Goal: Task Accomplishment & Management: Manage account settings

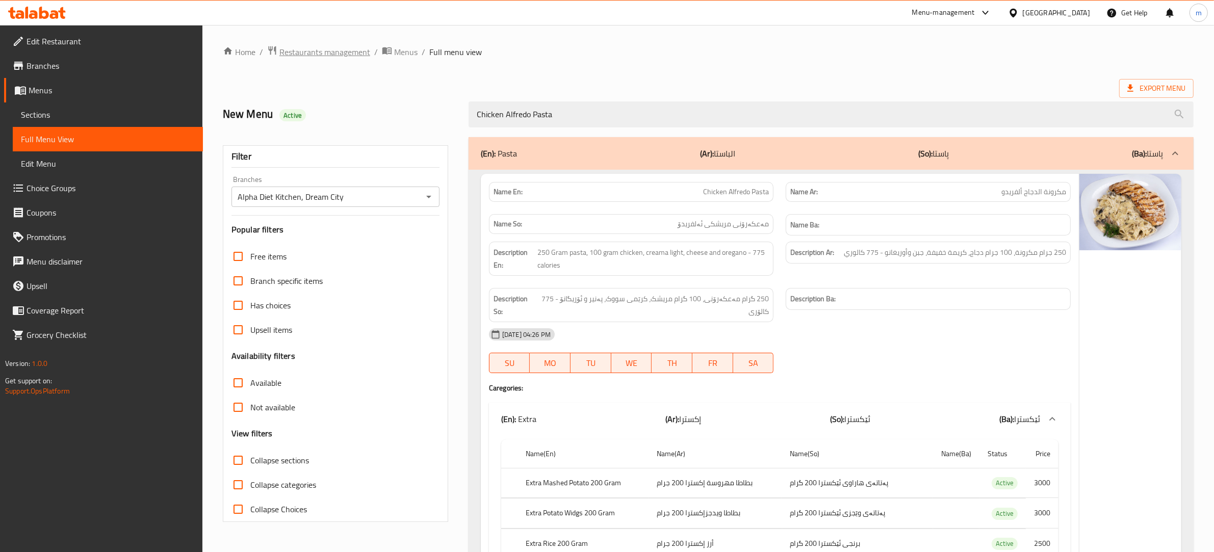
click at [342, 51] on span "Restaurants management" at bounding box center [324, 52] width 91 height 12
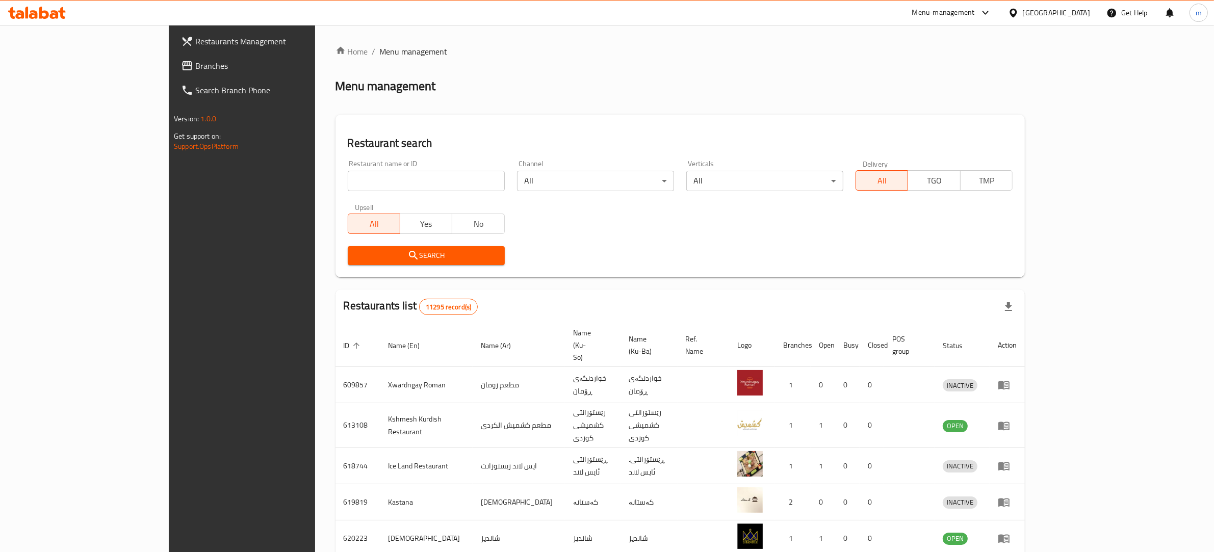
click at [348, 177] on input "search" at bounding box center [426, 181] width 157 height 20
click at [195, 60] on span "Branches" at bounding box center [279, 66] width 168 height 12
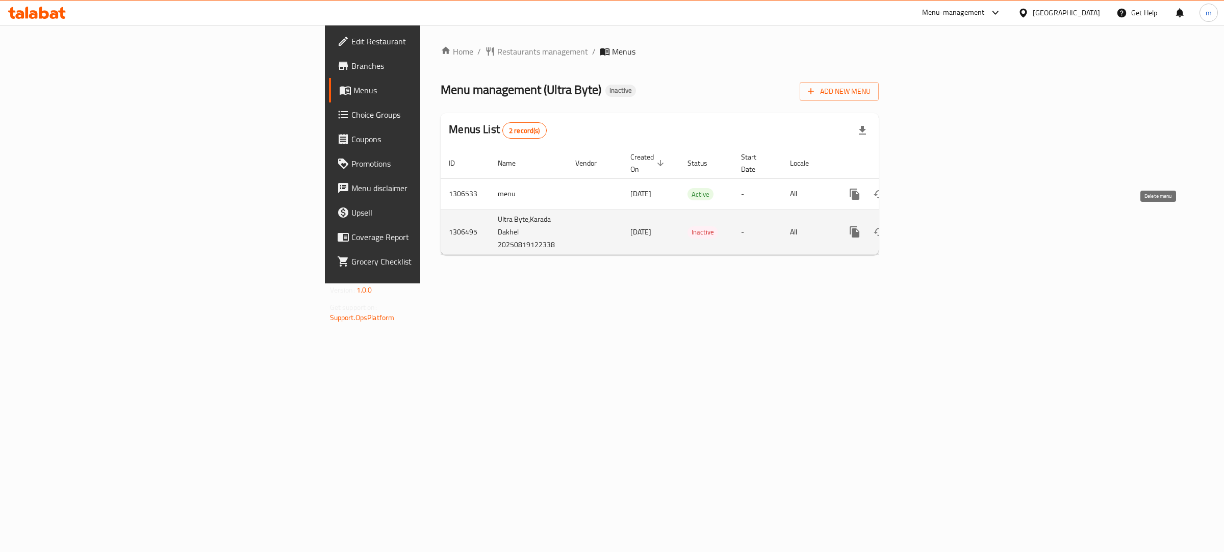
click at [933, 227] on icon "enhanced table" at bounding box center [927, 231] width 9 height 9
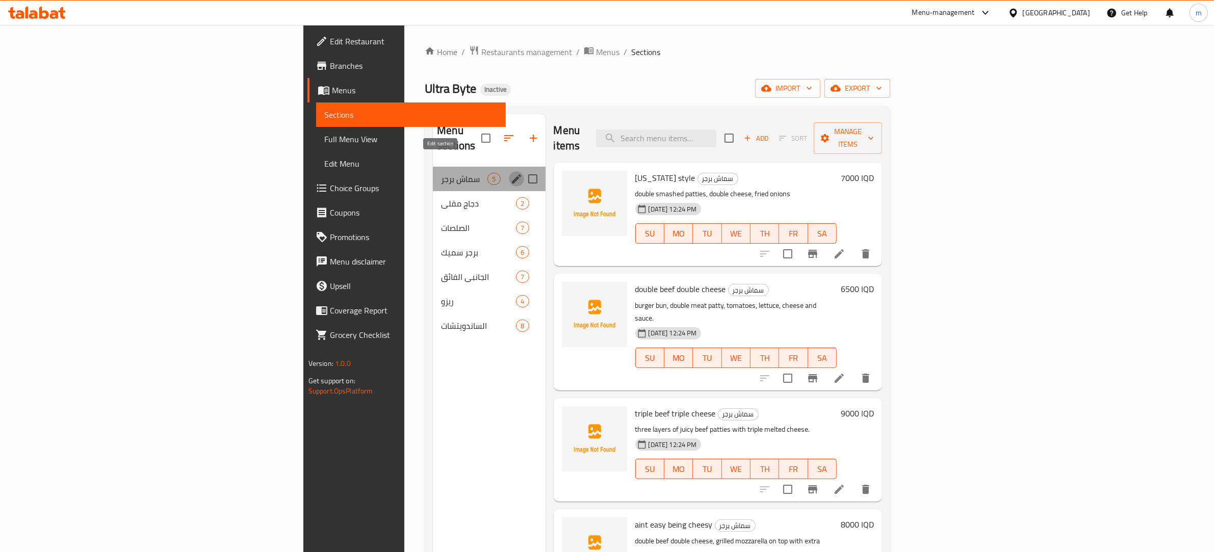
click at [510, 173] on icon "edit" at bounding box center [516, 179] width 12 height 12
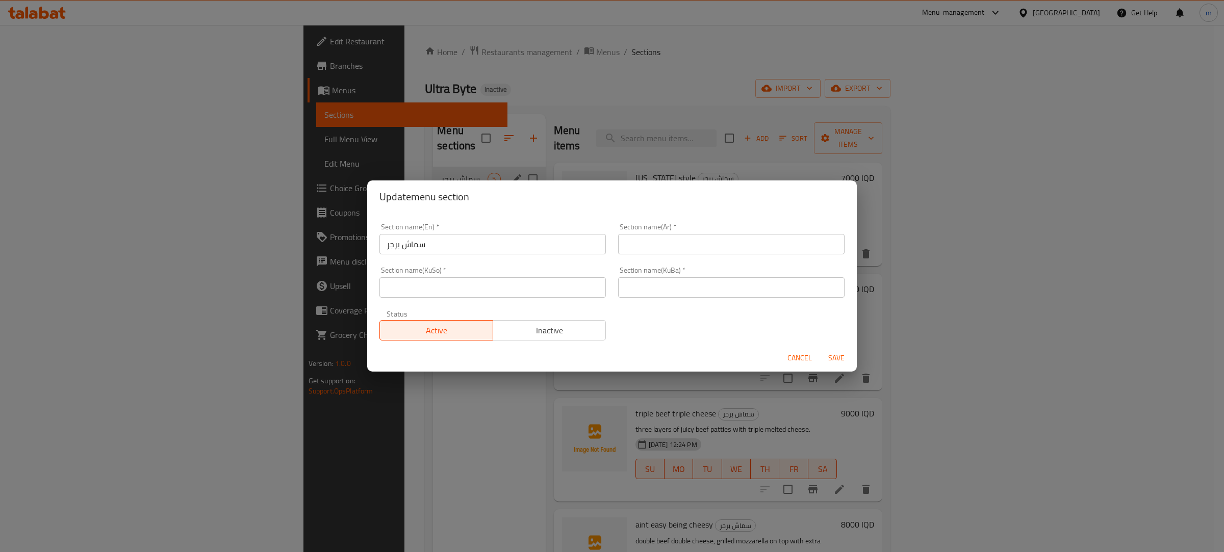
click at [802, 363] on span "Cancel" at bounding box center [799, 358] width 24 height 13
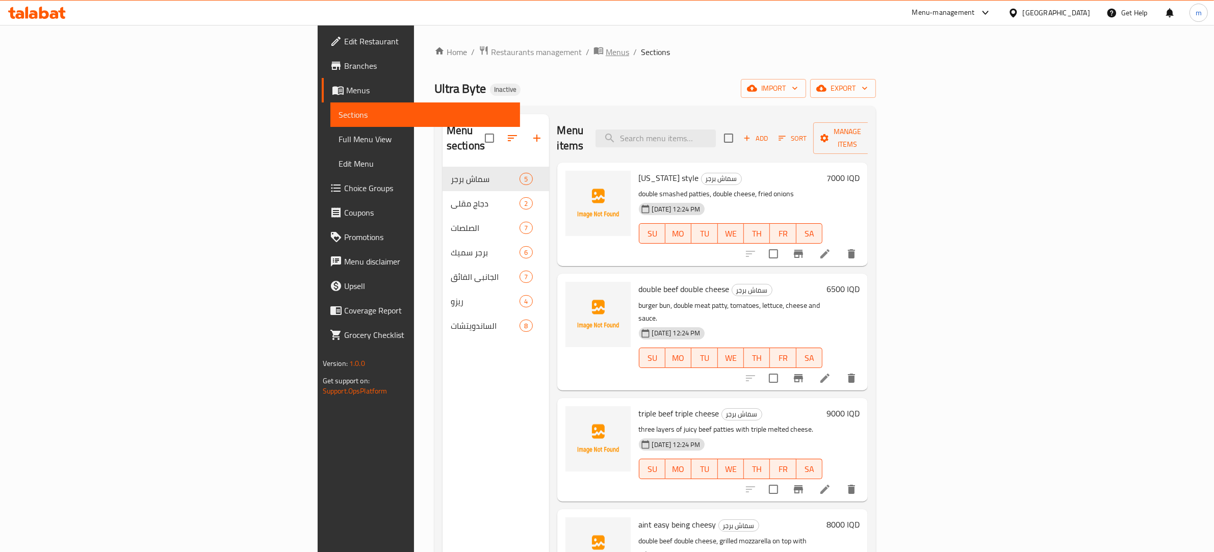
click at [606, 54] on span "Menus" at bounding box center [617, 52] width 23 height 12
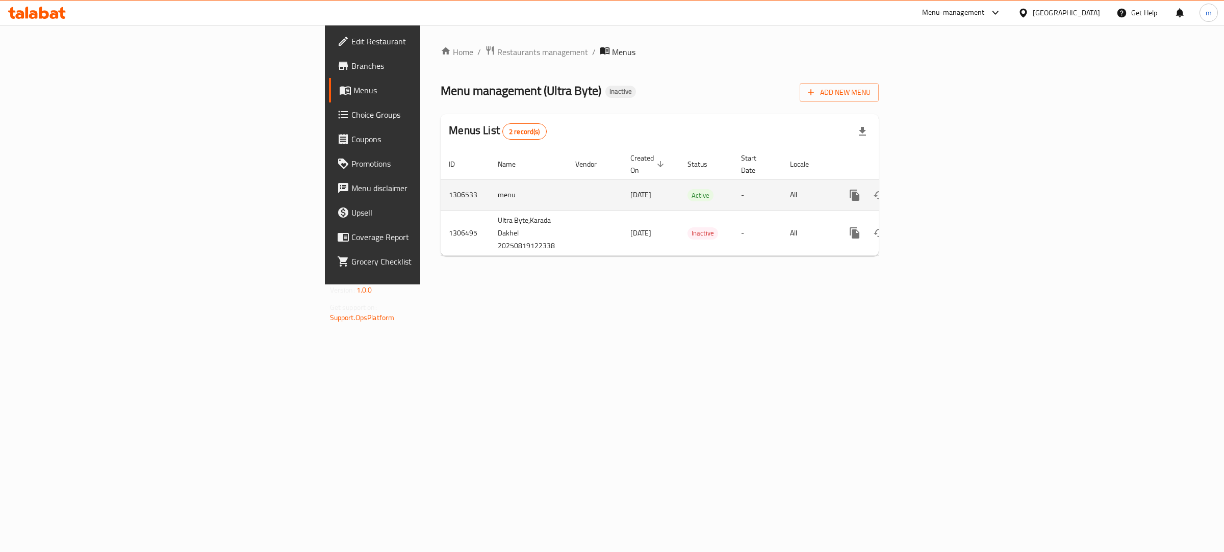
click at [934, 189] on icon "enhanced table" at bounding box center [928, 195] width 12 height 12
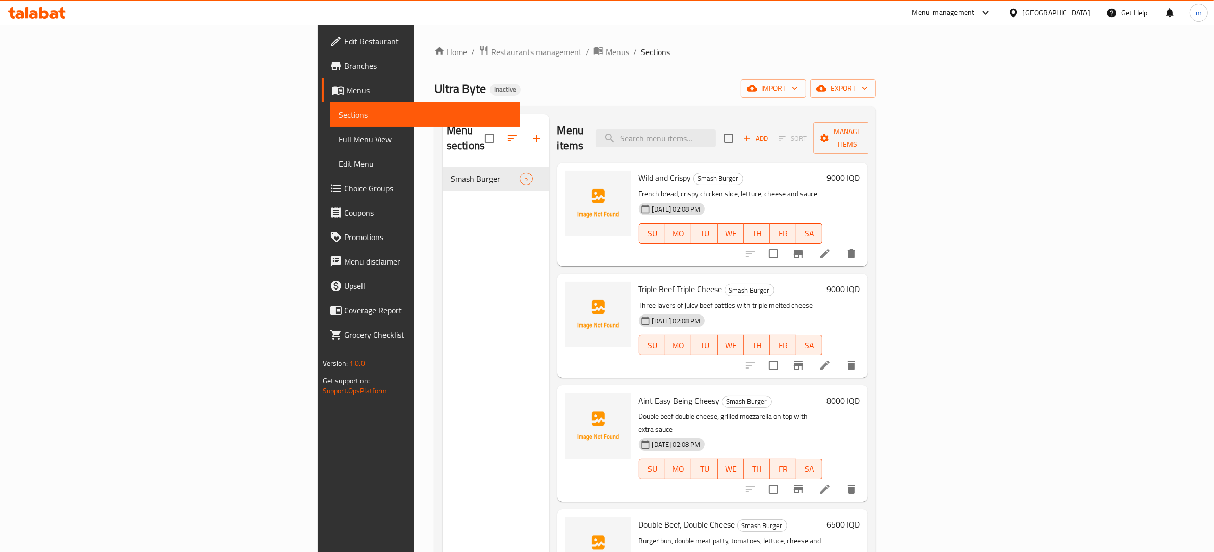
click at [606, 52] on span "Menus" at bounding box center [617, 52] width 23 height 12
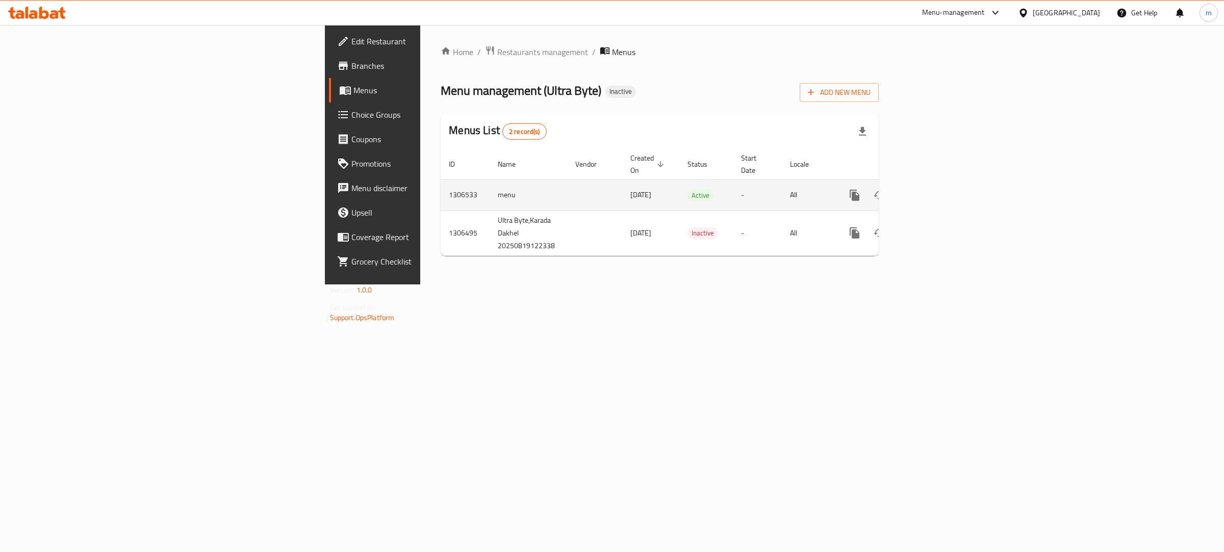
click at [934, 189] on icon "enhanced table" at bounding box center [928, 195] width 12 height 12
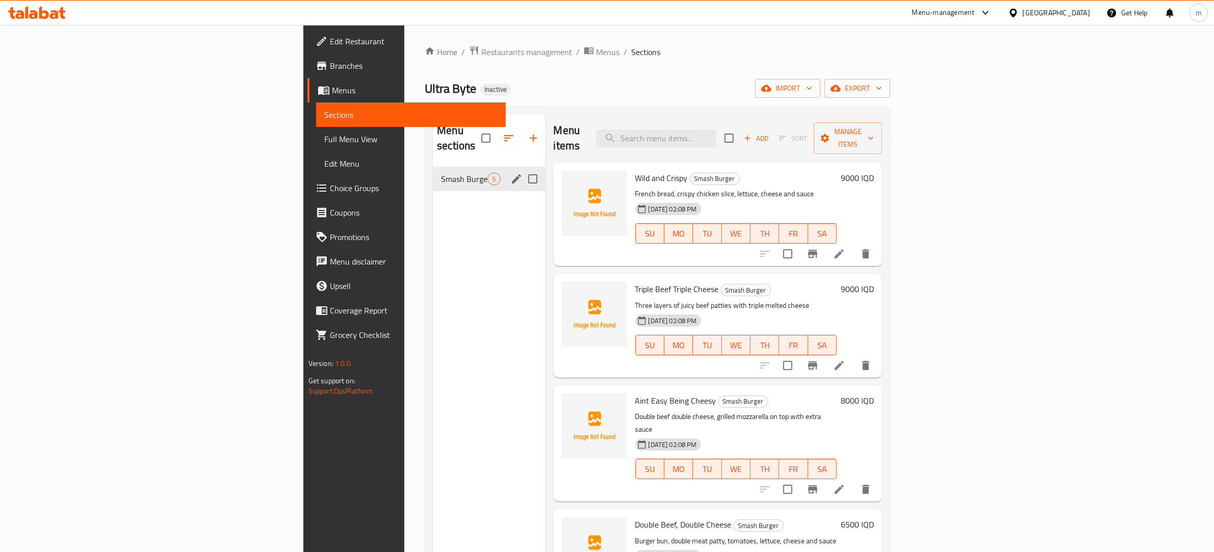
click at [433, 167] on div "Smash Burger 5" at bounding box center [489, 179] width 112 height 24
click at [441, 173] on span "Smash Burger" at bounding box center [464, 179] width 46 height 12
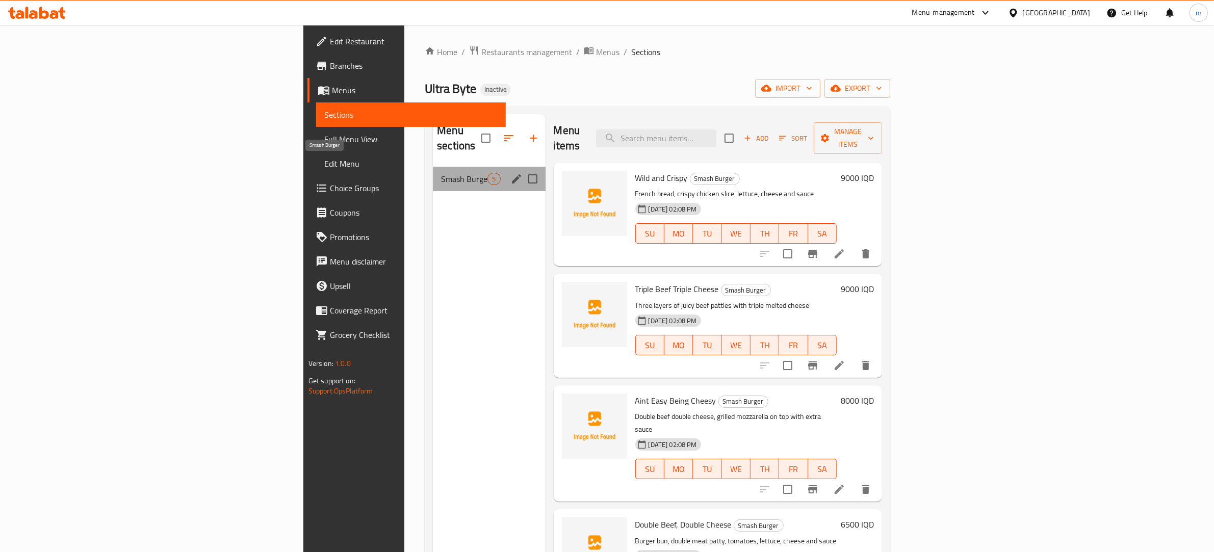
click at [441, 173] on span "Smash Burger" at bounding box center [464, 179] width 46 height 12
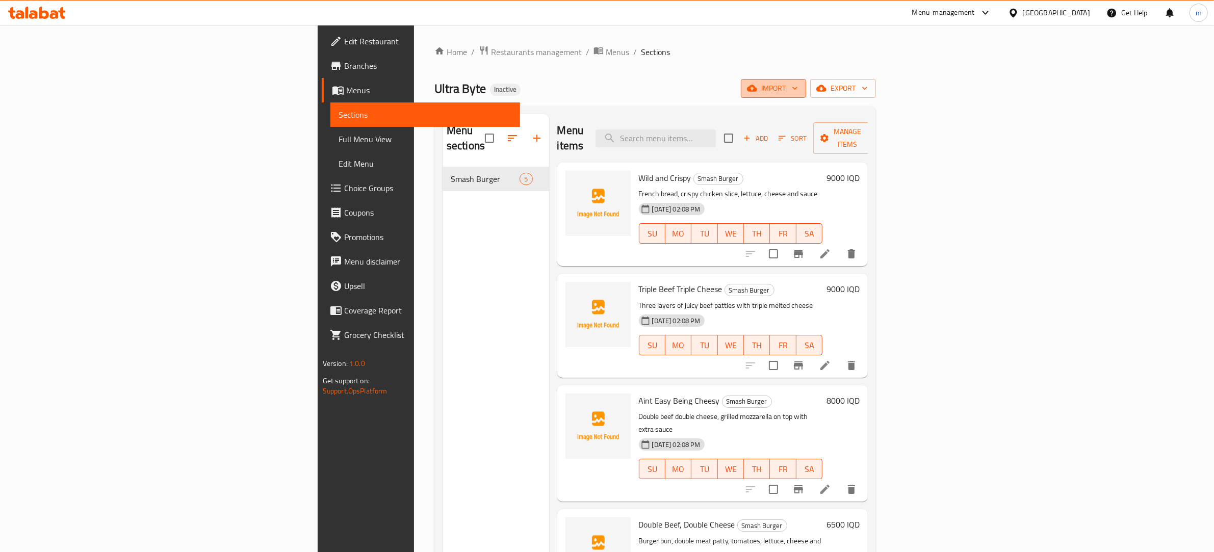
click at [798, 85] on span "import" at bounding box center [773, 88] width 49 height 13
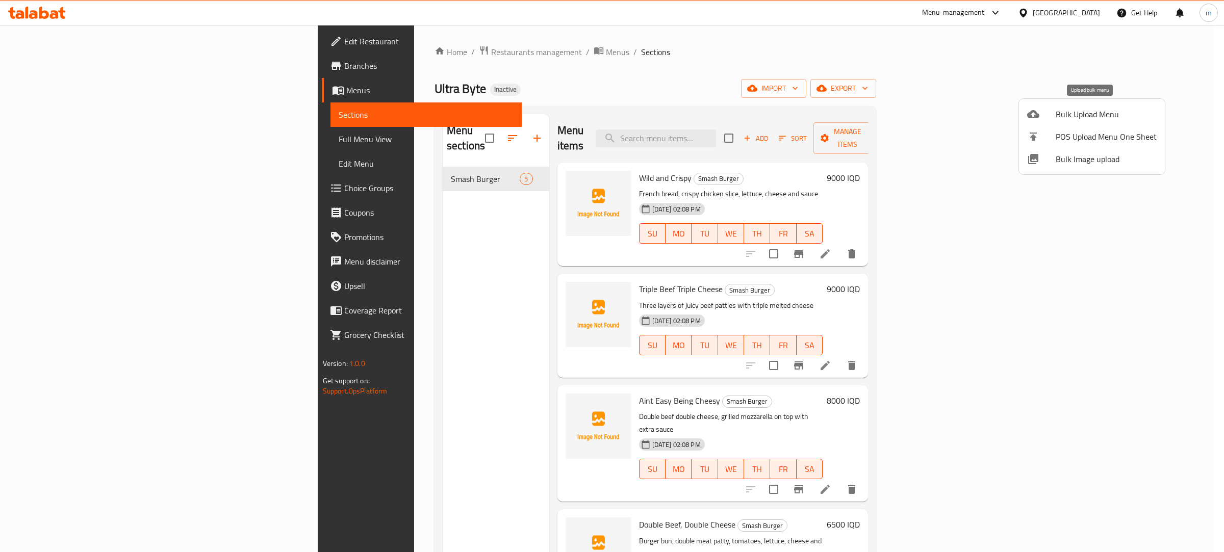
click at [1085, 120] on span "Bulk Upload Menu" at bounding box center [1106, 114] width 101 height 12
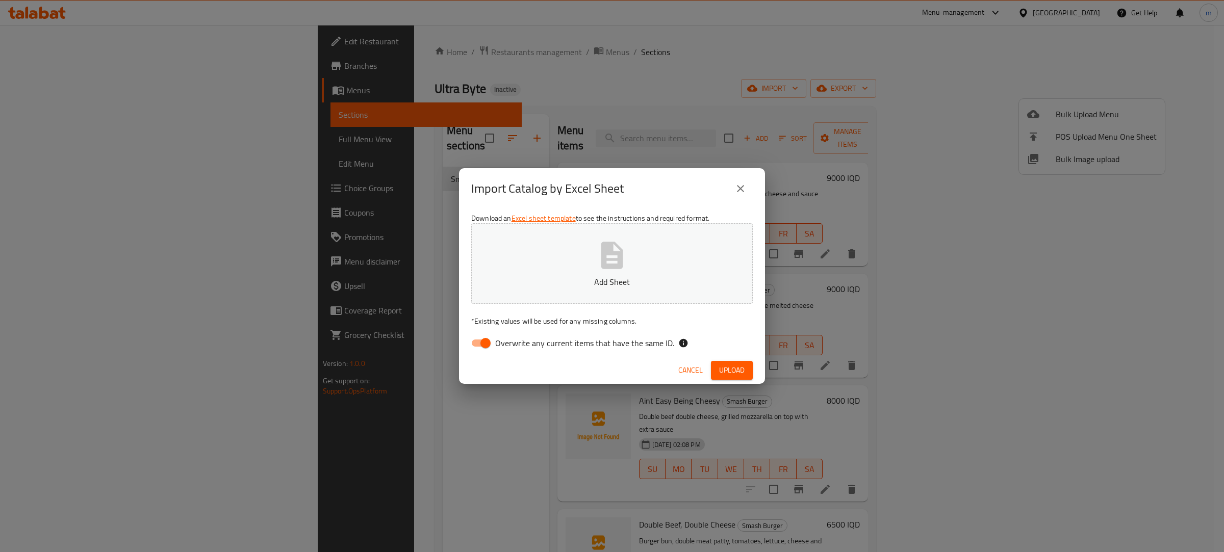
click at [476, 343] on input "Overwrite any current items that have the same ID." at bounding box center [485, 342] width 58 height 19
checkbox input "false"
click at [579, 254] on button "Add Sheet" at bounding box center [611, 263] width 281 height 81
click at [735, 371] on span "Upload" at bounding box center [731, 370] width 25 height 13
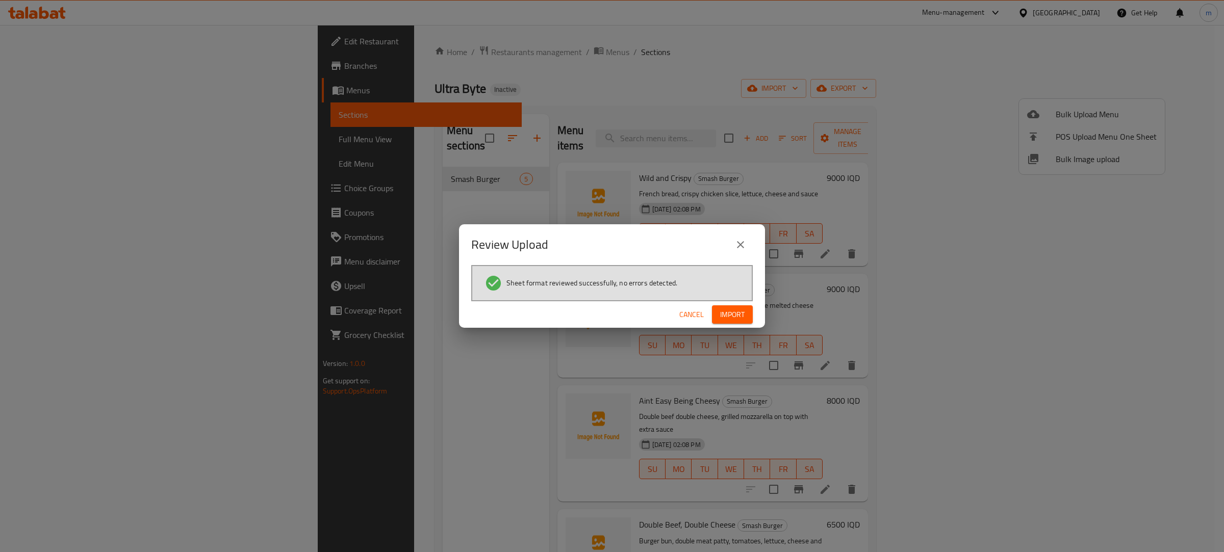
click at [731, 314] on span "Import" at bounding box center [732, 315] width 24 height 13
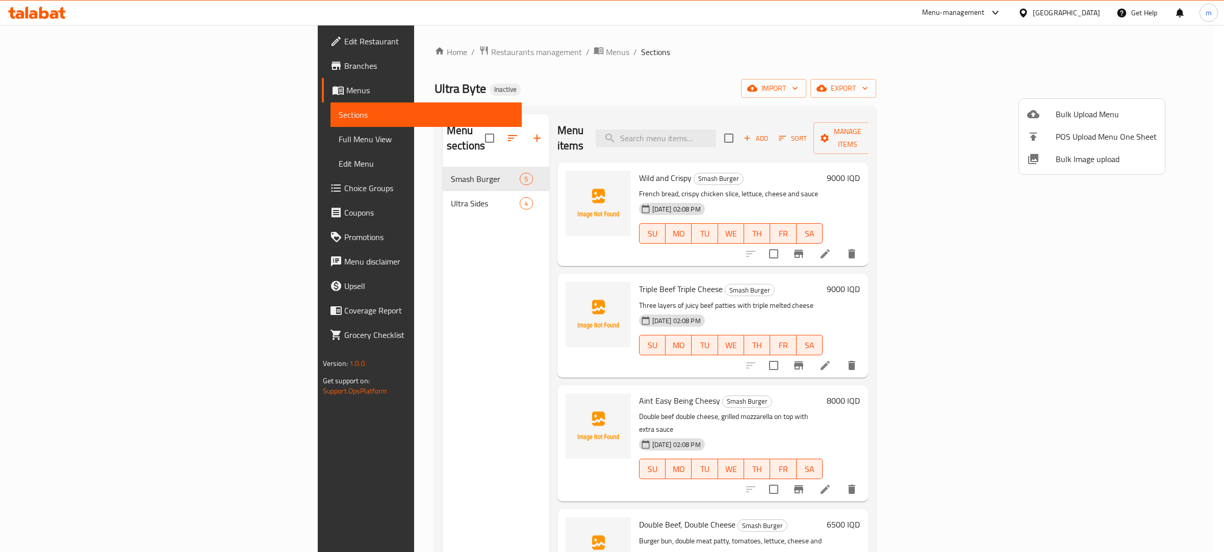
click at [334, 189] on div at bounding box center [612, 276] width 1224 height 552
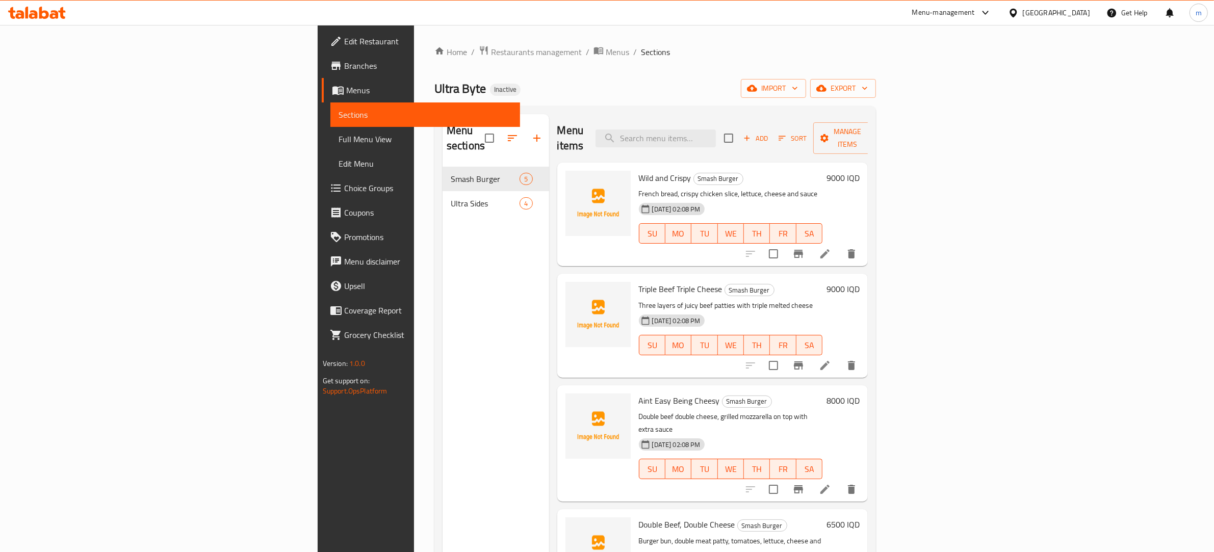
click at [443, 191] on div "Ultra Sides 4" at bounding box center [496, 203] width 107 height 24
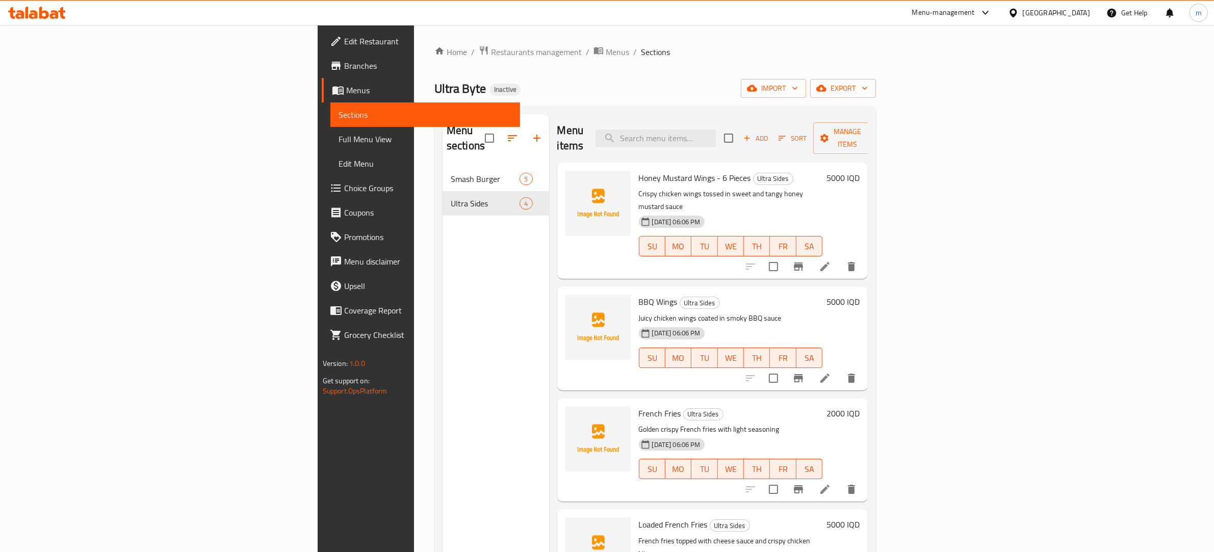
click at [339, 133] on span "Full Menu View" at bounding box center [426, 139] width 174 height 12
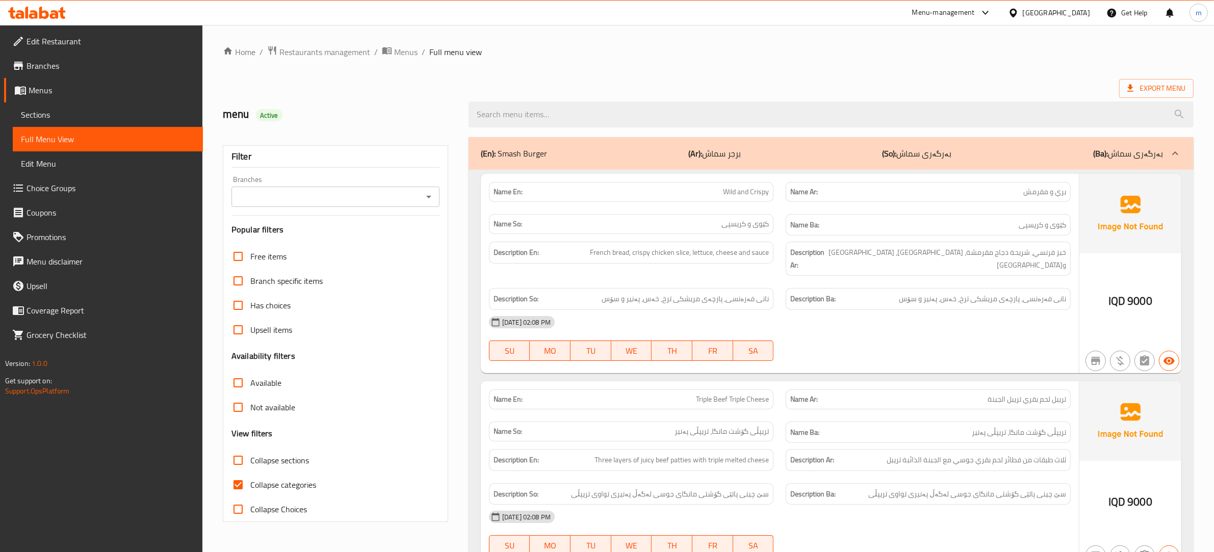
click at [427, 195] on icon "Open" at bounding box center [429, 197] width 12 height 12
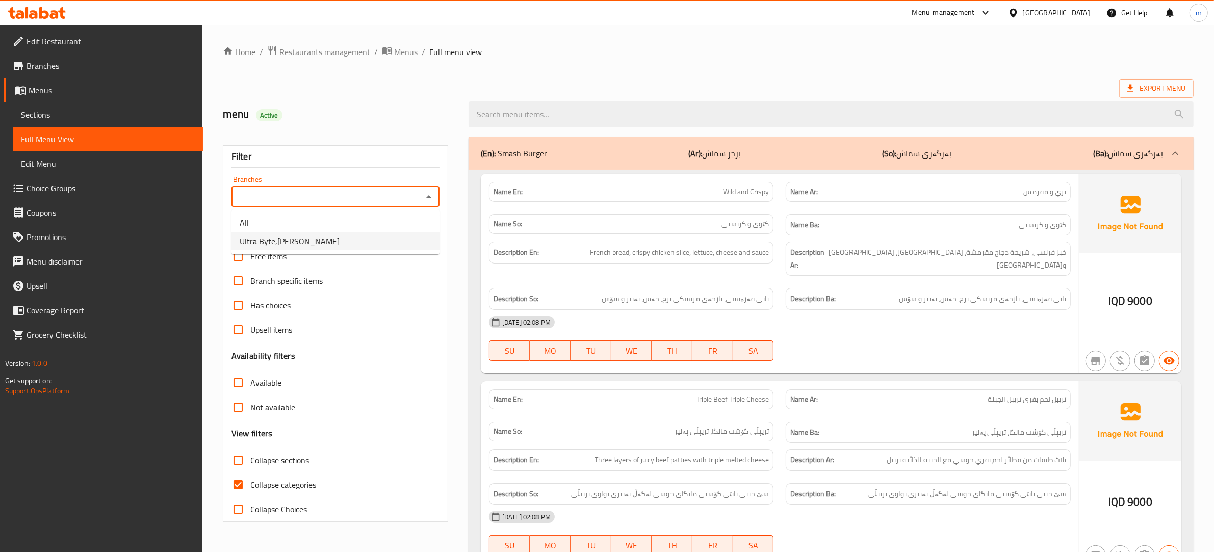
click at [340, 243] on li "Ultra Byte,Karada Dakhel" at bounding box center [336, 241] width 208 height 18
type input "Ultra Byte,Karada Dakhel"
click at [236, 485] on input "Collapse categories" at bounding box center [238, 485] width 24 height 24
checkbox input "false"
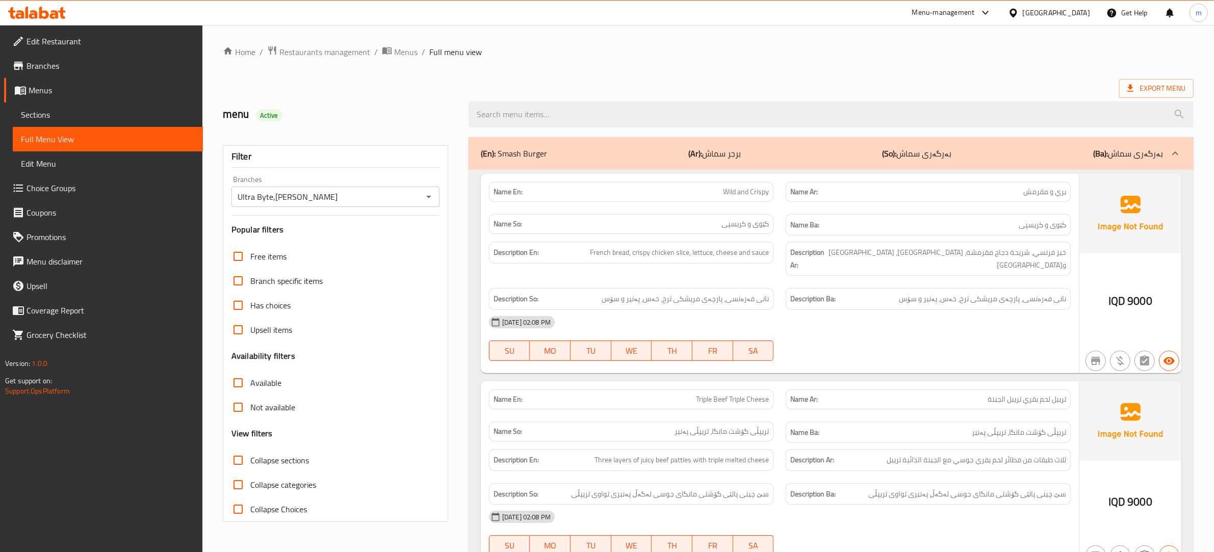
click at [524, 148] on p "(En): Smash Burger" at bounding box center [514, 153] width 66 height 12
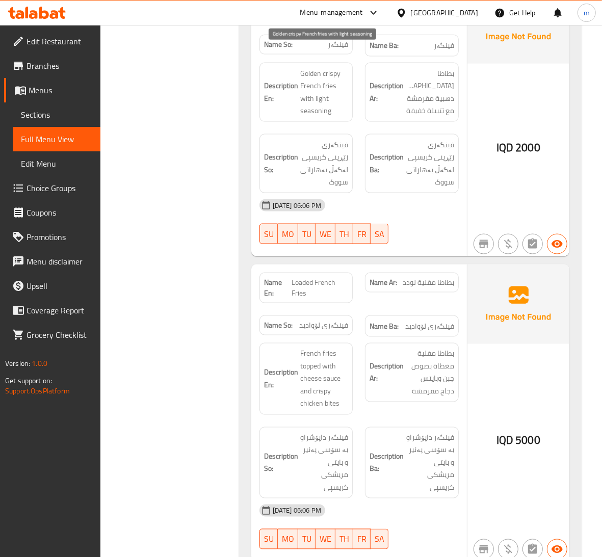
scroll to position [862, 0]
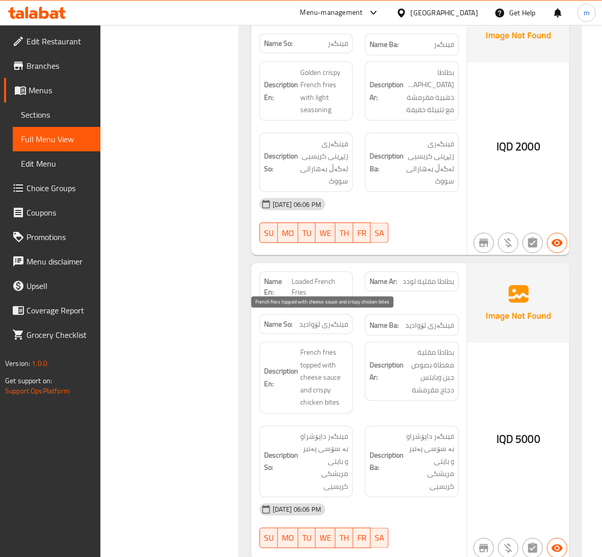
click at [310, 347] on span "French fries topped with cheese sauce and crispy chicken bites" at bounding box center [324, 378] width 48 height 63
click at [55, 113] on span "Sections" at bounding box center [56, 115] width 71 height 12
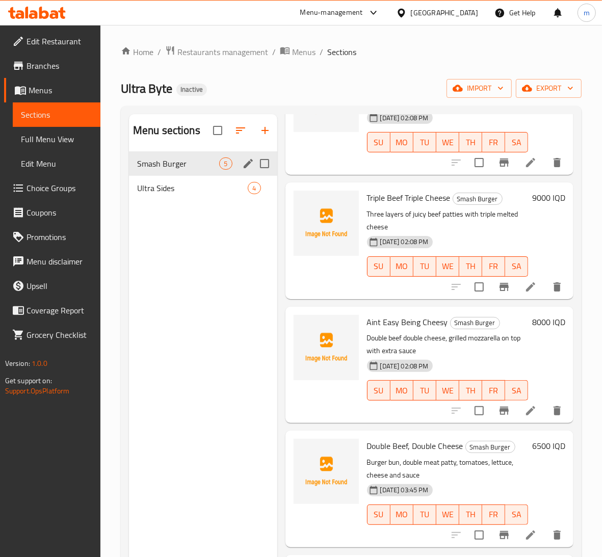
click at [182, 185] on span "Ultra Sides" at bounding box center [192, 188] width 111 height 12
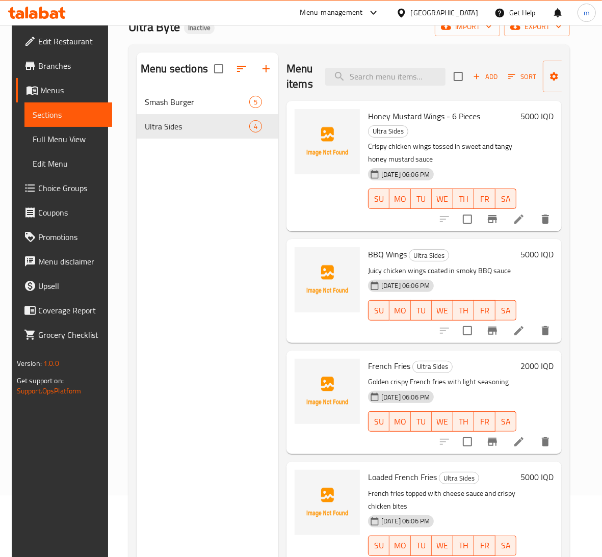
scroll to position [143, 0]
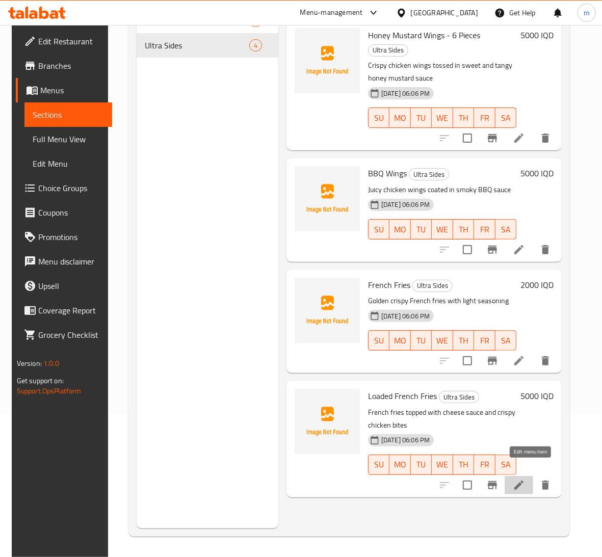
click at [525, 479] on icon at bounding box center [519, 485] width 12 height 12
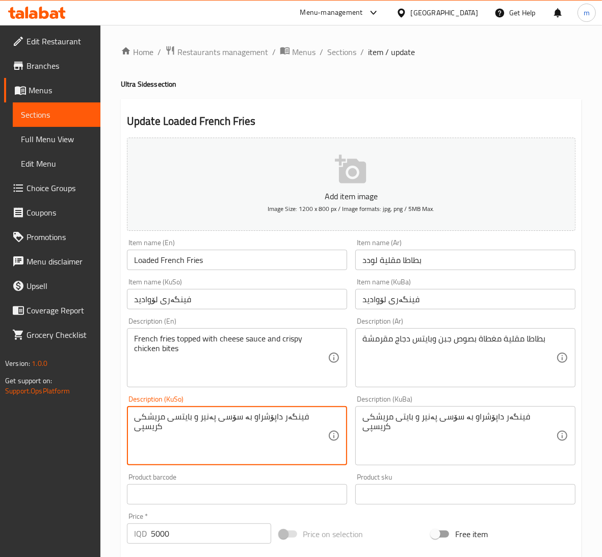
type textarea "فینگەر داپۆشراو بە سۆسی پەنیر و بایتسی مریشکی کریسپی"
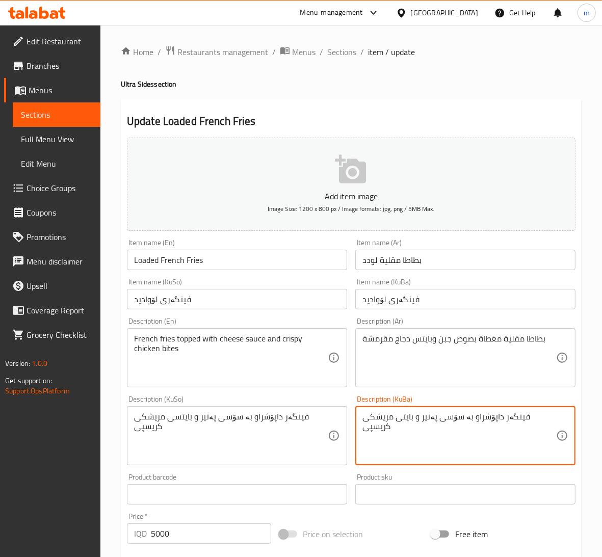
click at [430, 436] on textarea "فینگەر داپۆشراو بە سۆسی پەنیر و بایتی مریشکی کریسپی" at bounding box center [460, 436] width 194 height 48
paste textarea "س"
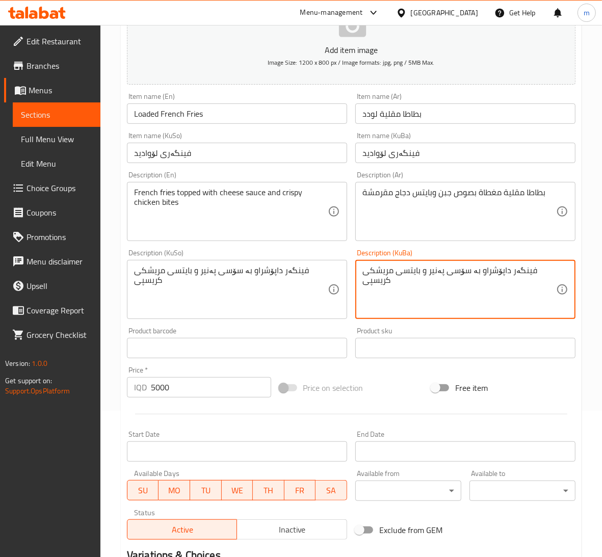
scroll to position [278, 0]
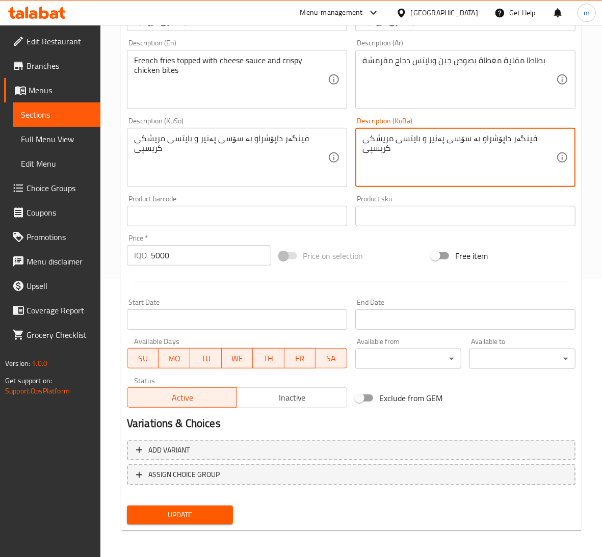
type textarea "فینگەر داپۆشراو بە سۆسی پەنیر و بایتسی مریشکی کریسپی"
click at [199, 513] on span "Update" at bounding box center [180, 515] width 90 height 13
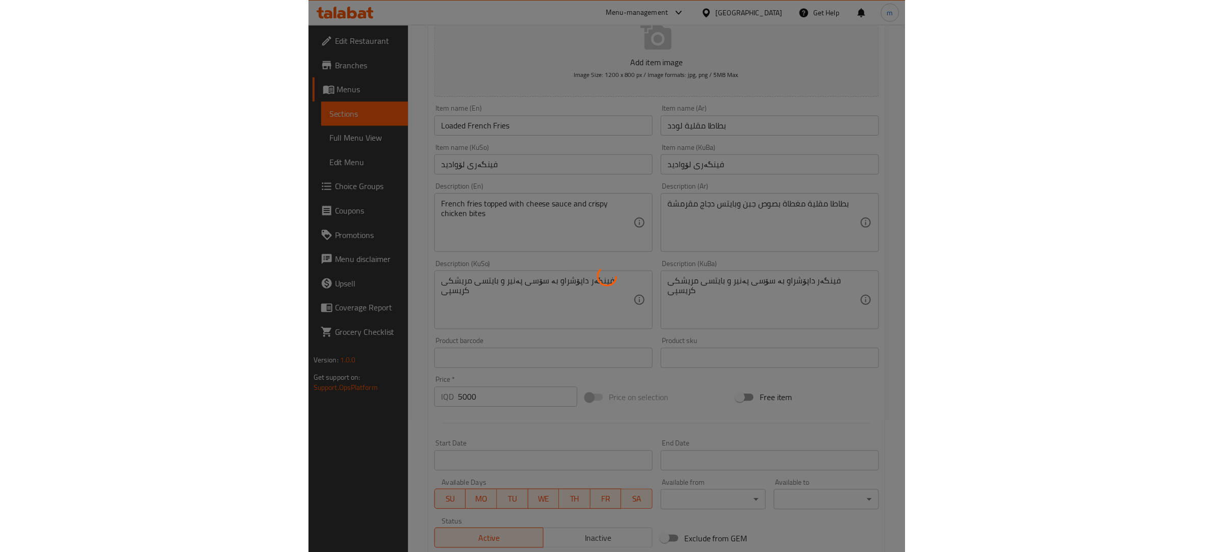
scroll to position [0, 0]
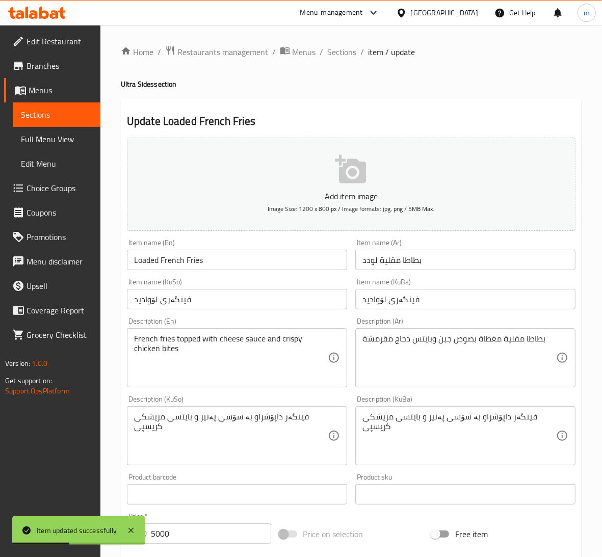
click at [72, 133] on span "Full Menu View" at bounding box center [56, 139] width 71 height 12
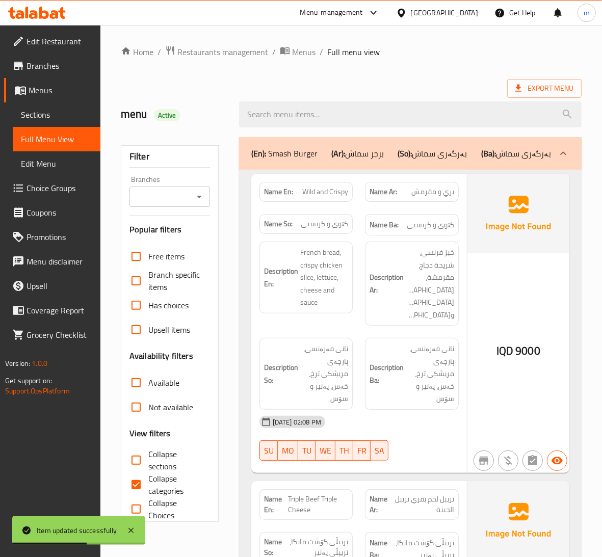
click at [200, 199] on icon "Open" at bounding box center [199, 197] width 12 height 12
click at [169, 248] on span "Ultra Byte,Karada Dakhel" at bounding box center [170, 247] width 64 height 24
type input "Ultra Byte,Karada Dakhel"
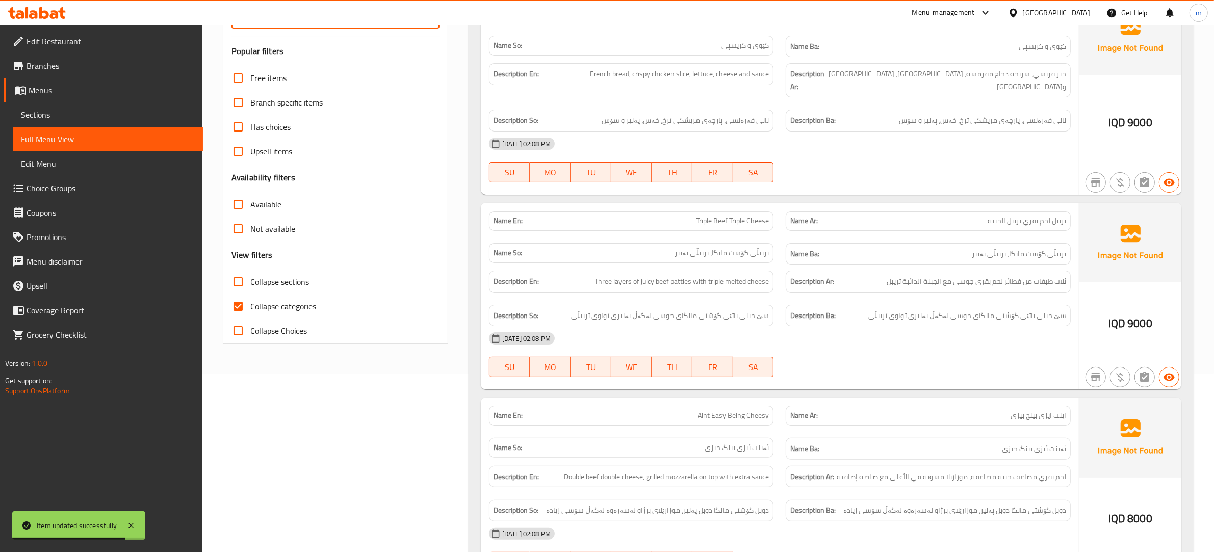
scroll to position [319, 0]
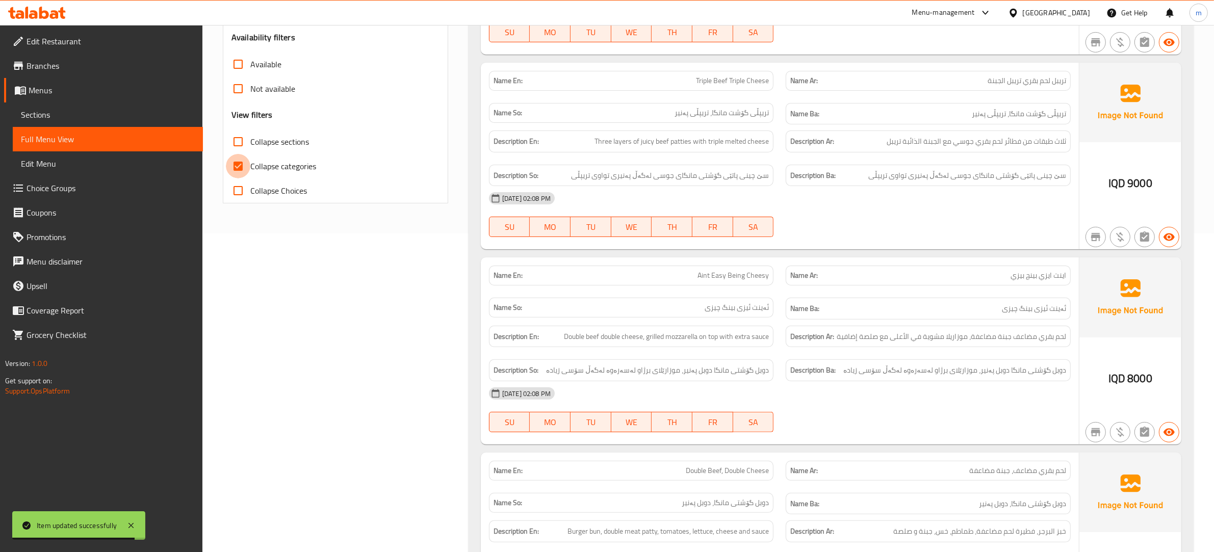
click at [244, 164] on input "Collapse categories" at bounding box center [238, 166] width 24 height 24
checkbox input "false"
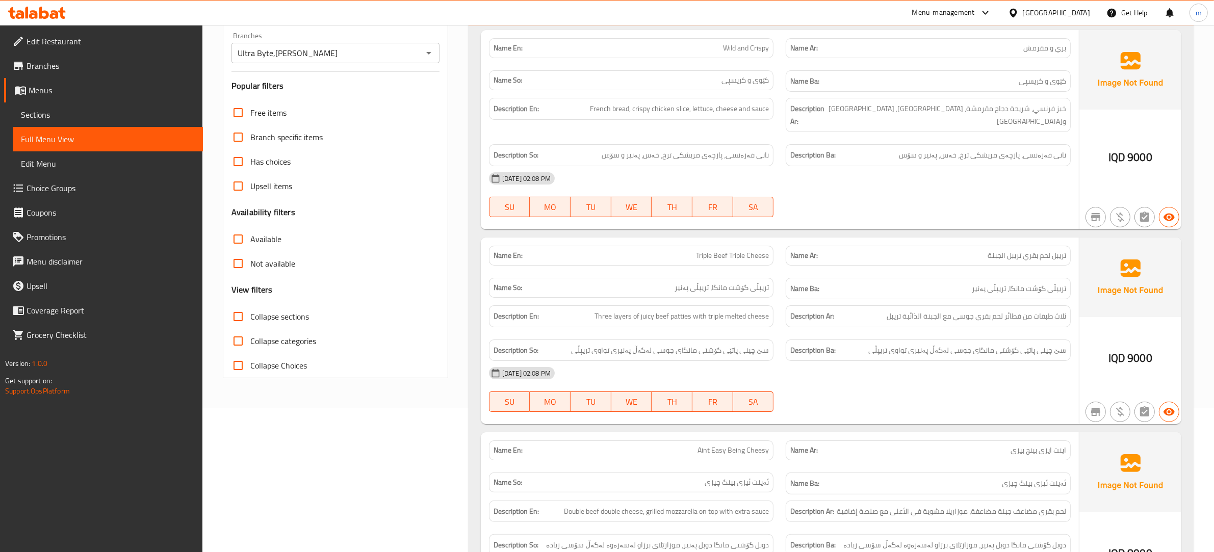
scroll to position [106, 0]
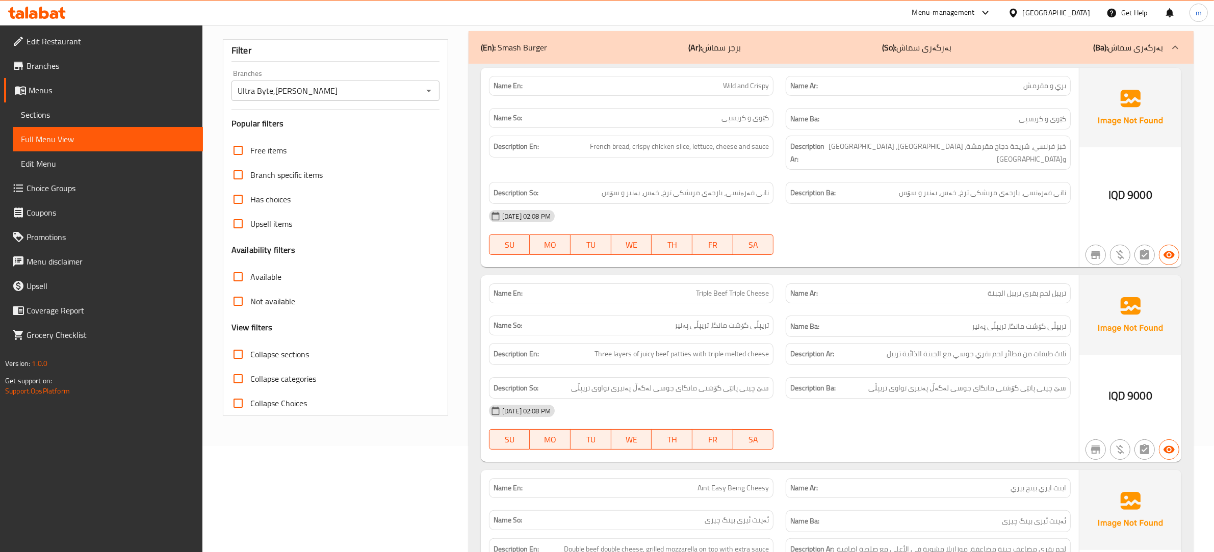
click at [573, 48] on div "(En): Smash Burger (Ar): برجر سماش (So): بەرگەری سماش (Ba): بەرگەری سماش" at bounding box center [822, 47] width 682 height 12
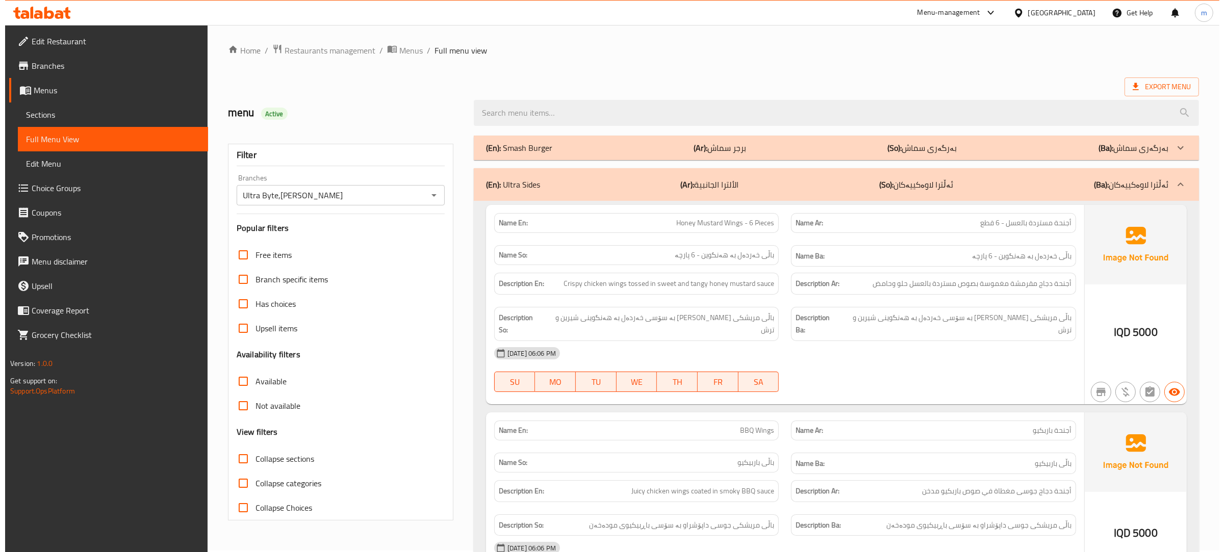
scroll to position [0, 0]
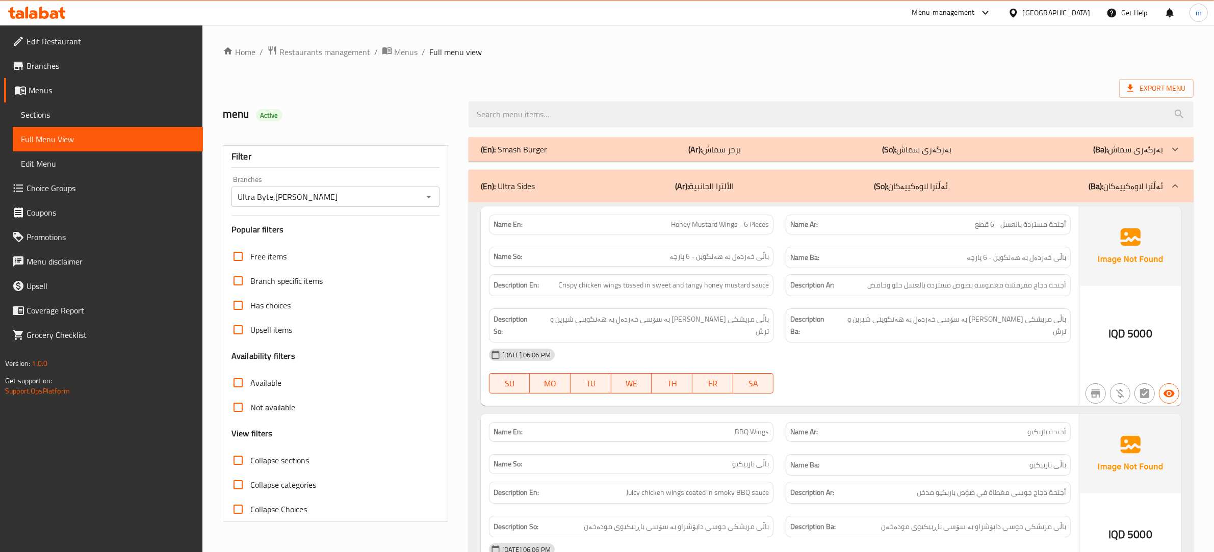
click at [658, 78] on div "Home / Restaurants management / Menus / Full menu view Export Menu menu Active …" at bounding box center [708, 528] width 971 height 966
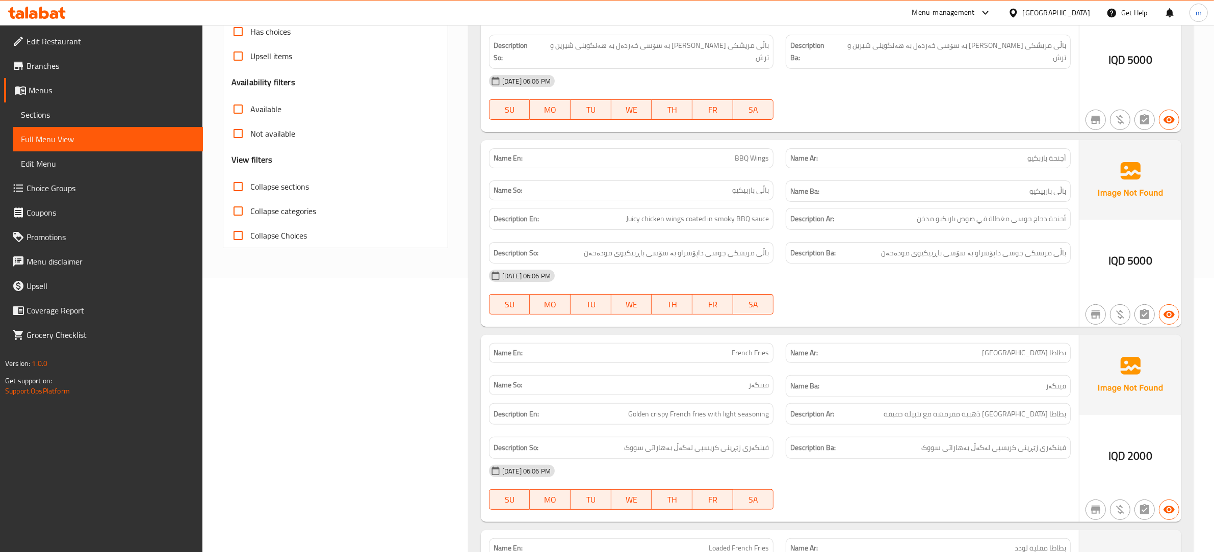
scroll to position [470, 0]
